Goal: Find specific page/section: Locate a particular part of the current website

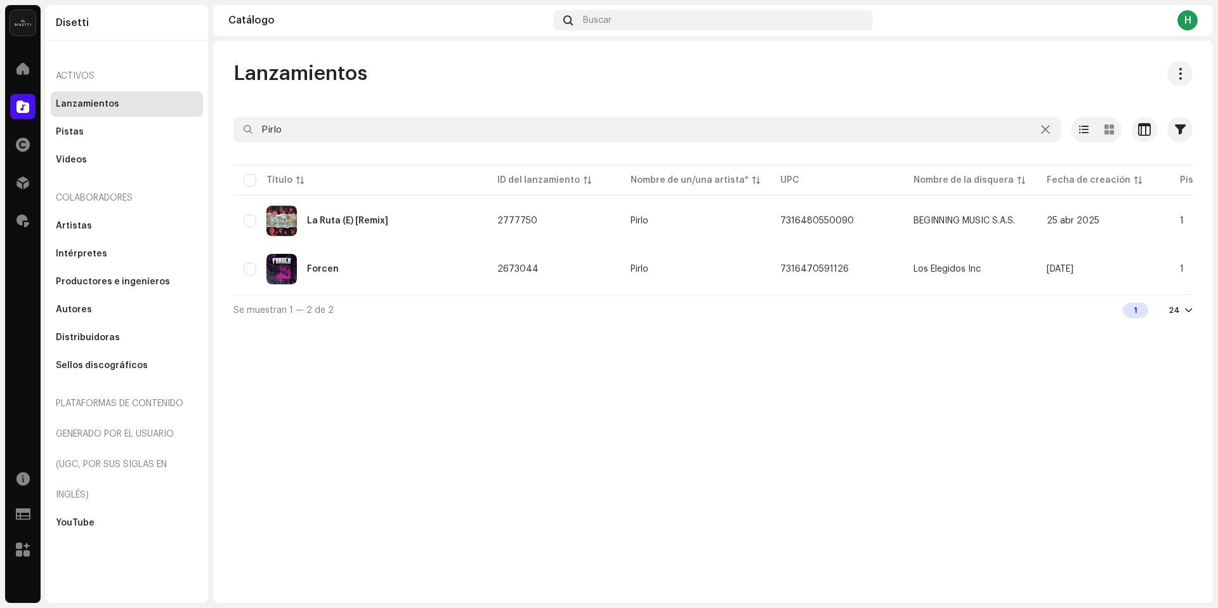
click at [358, 131] on input "Pirlo" at bounding box center [648, 129] width 828 height 25
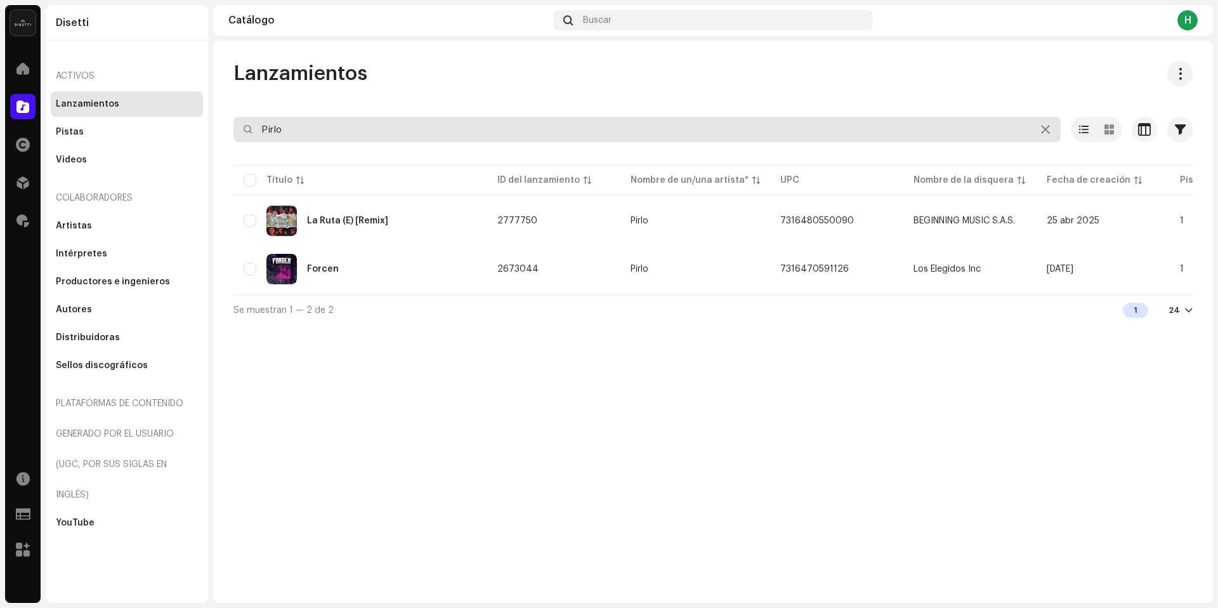
click at [336, 139] on input "Pirlo" at bounding box center [648, 129] width 828 height 25
click at [336, 138] on input "Pirlo" at bounding box center [648, 129] width 828 height 25
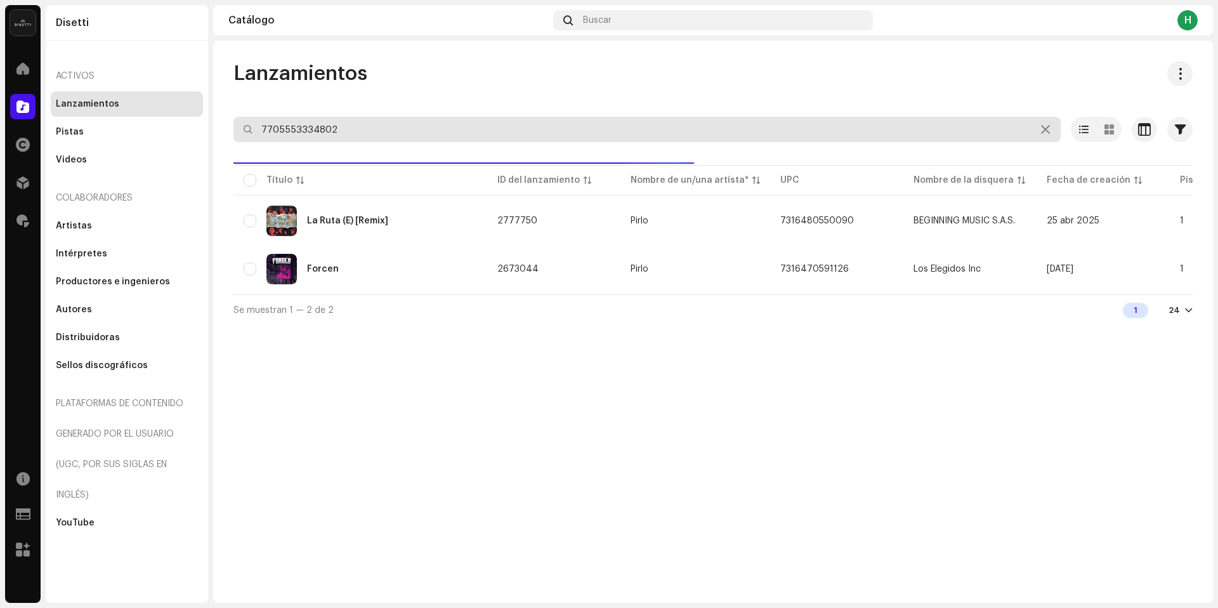
type input "7705553334802"
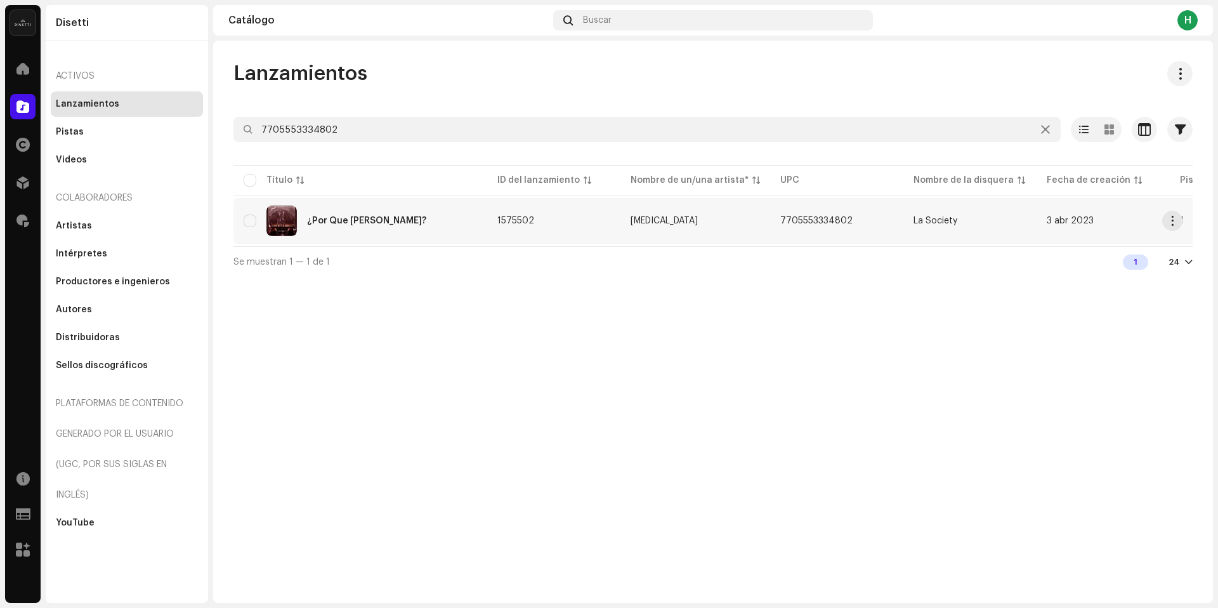
click at [681, 215] on td "[MEDICAL_DATA]" at bounding box center [696, 221] width 150 height 46
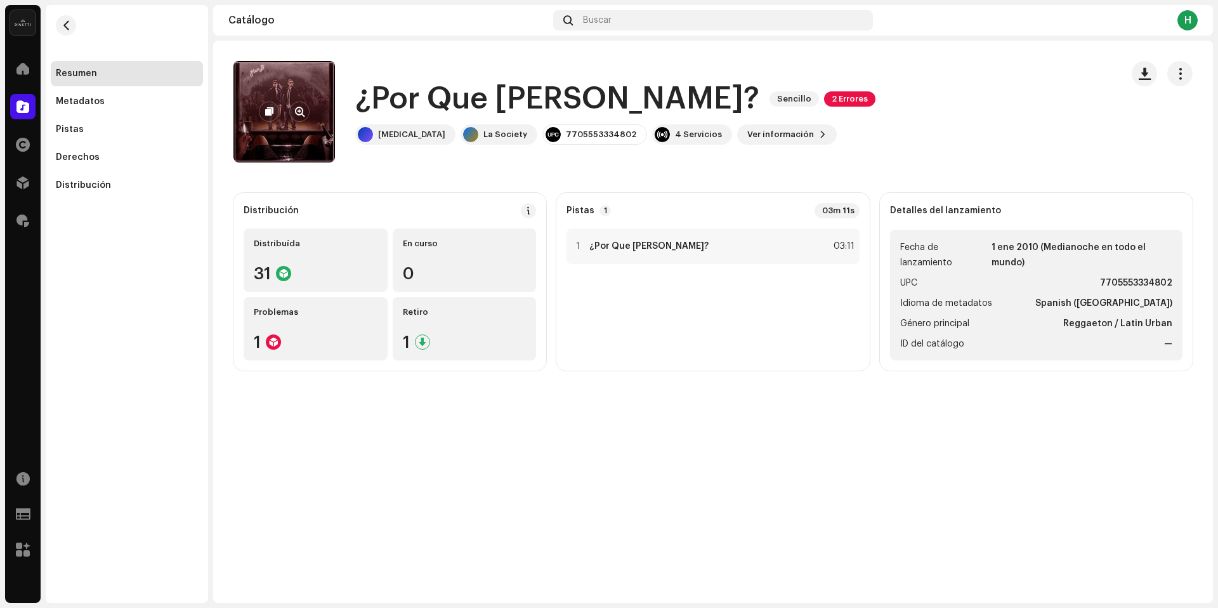
click at [301, 81] on re-a-cover at bounding box center [285, 112] width 102 height 102
click at [295, 112] on span "button" at bounding box center [300, 112] width 10 height 10
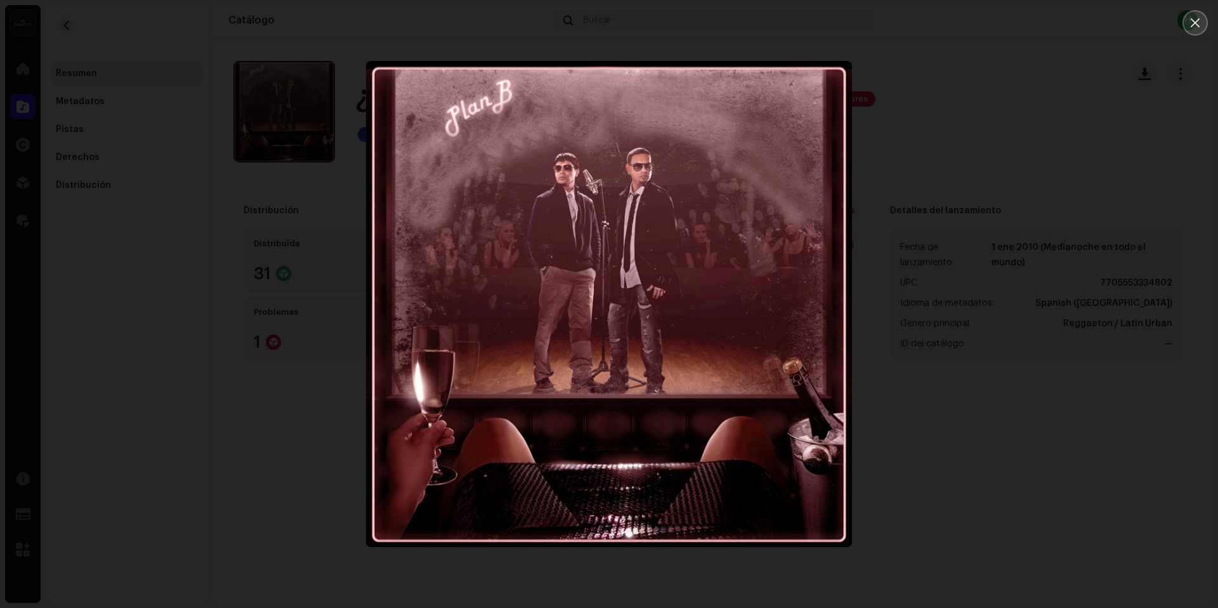
click at [1197, 23] on icon "Close" at bounding box center [1195, 22] width 9 height 9
